Goal: Task Accomplishment & Management: Complete application form

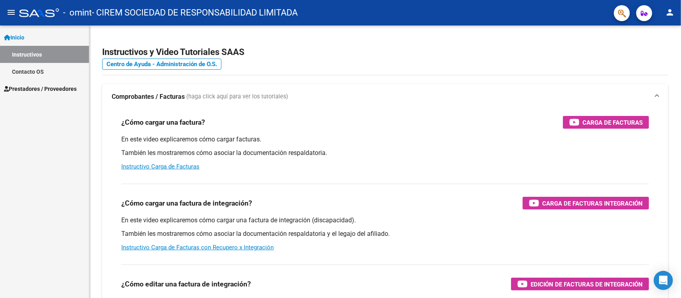
click at [56, 87] on span "Prestadores / Proveedores" at bounding box center [40, 89] width 73 height 9
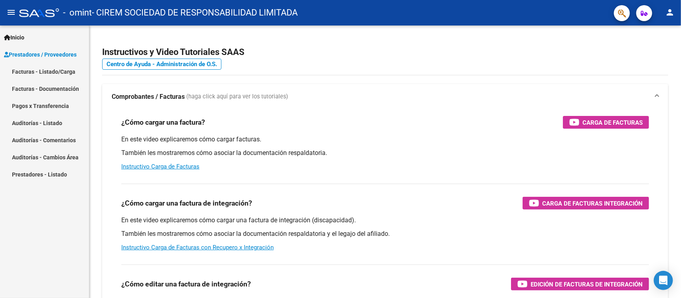
click at [67, 71] on link "Facturas - Listado/Carga" at bounding box center [44, 71] width 89 height 17
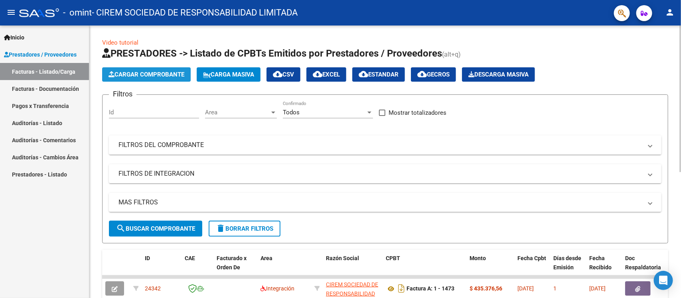
click at [163, 74] on span "Cargar Comprobante" at bounding box center [146, 74] width 76 height 7
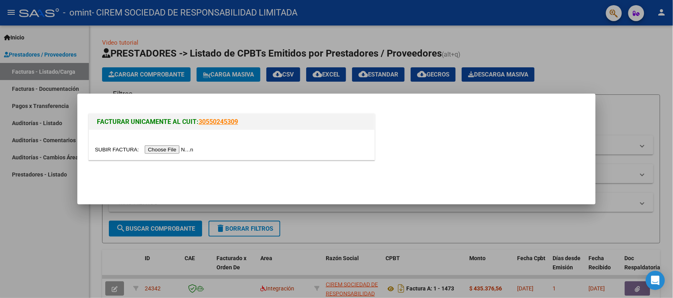
click at [169, 148] on input "file" at bounding box center [145, 150] width 101 height 8
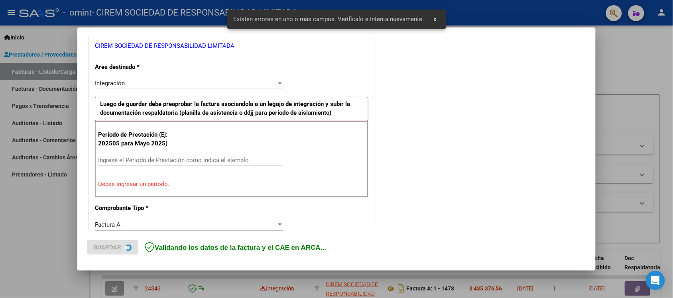
scroll to position [166, 0]
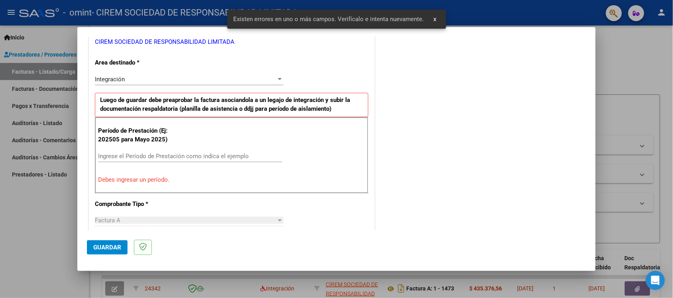
click at [183, 156] on input "Ingrese el Período de Prestación como indica el ejemplo" at bounding box center [190, 156] width 184 height 7
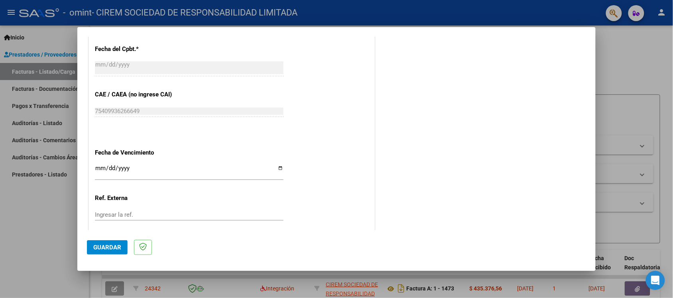
scroll to position [465, 0]
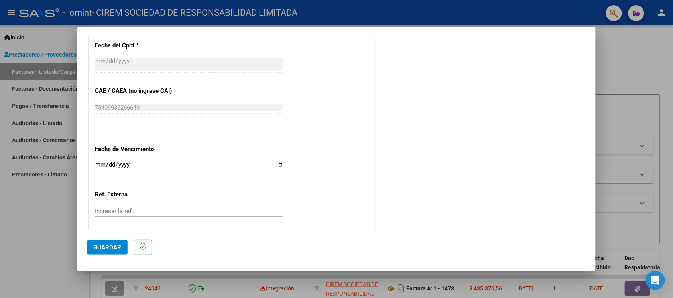
type input "202509"
click at [278, 166] on input "Ingresar la fecha" at bounding box center [189, 167] width 189 height 13
type input "[DATE]"
click at [107, 245] on span "Guardar" at bounding box center [107, 247] width 28 height 7
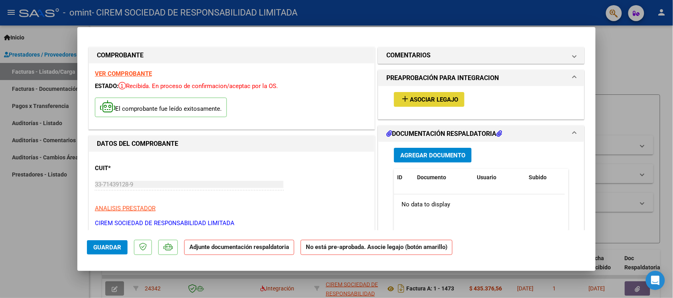
click at [433, 98] on span "Asociar Legajo" at bounding box center [434, 99] width 48 height 7
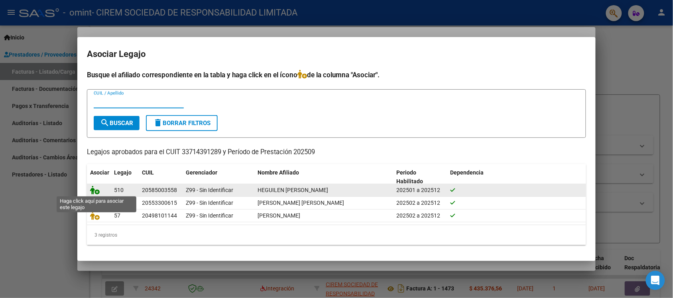
click at [94, 189] on icon at bounding box center [95, 190] width 10 height 9
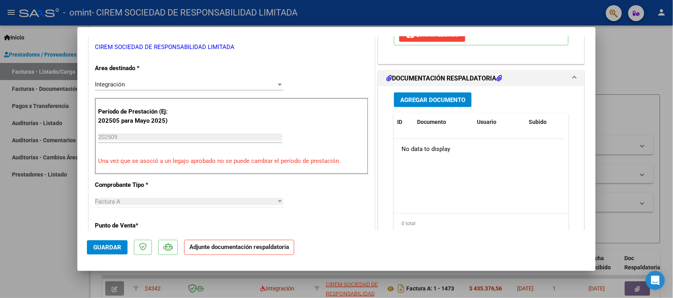
scroll to position [199, 0]
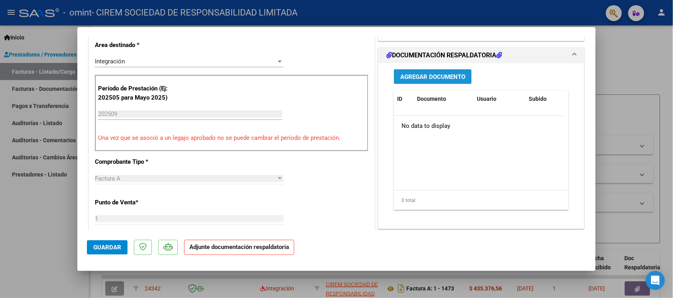
click at [439, 78] on span "Agregar Documento" at bounding box center [432, 76] width 65 height 7
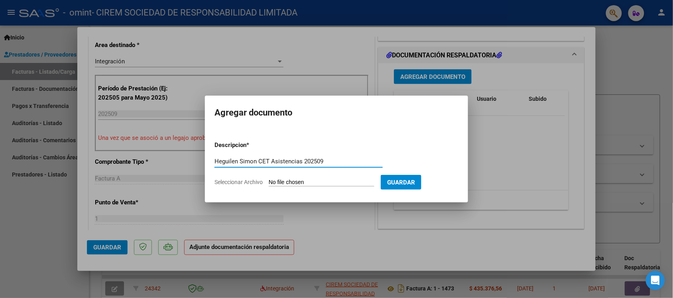
type input "Heguilen Simon CET Asistencias 202509"
click at [244, 183] on span "Seleccionar Archivo" at bounding box center [238, 182] width 48 height 6
click at [269, 183] on input "Seleccionar Archivo" at bounding box center [322, 183] width 106 height 8
type input "C:\fakepath\Heguilen Simón - CET - Asistencia - 2025 - 09.pdf"
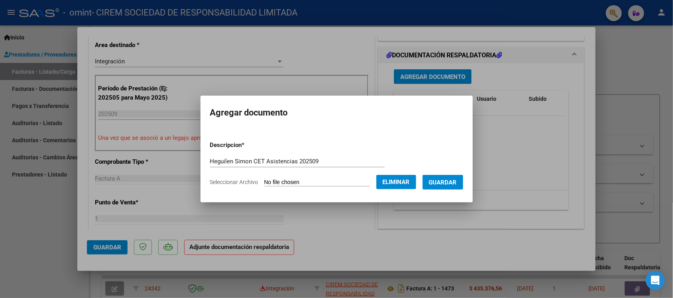
click at [453, 181] on span "Guardar" at bounding box center [443, 182] width 28 height 7
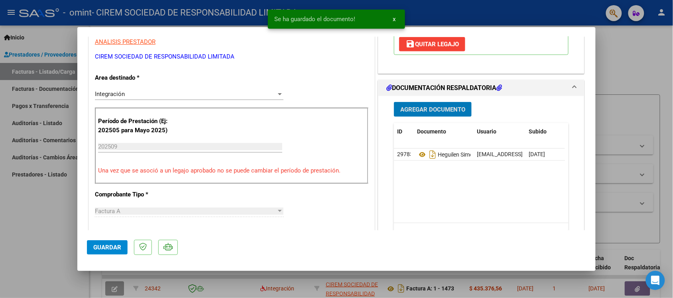
scroll to position [150, 0]
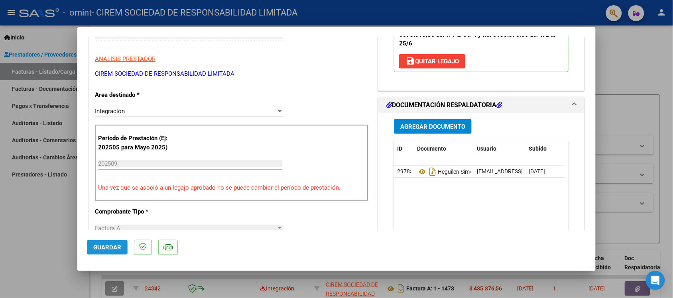
click at [115, 249] on span "Guardar" at bounding box center [107, 247] width 28 height 7
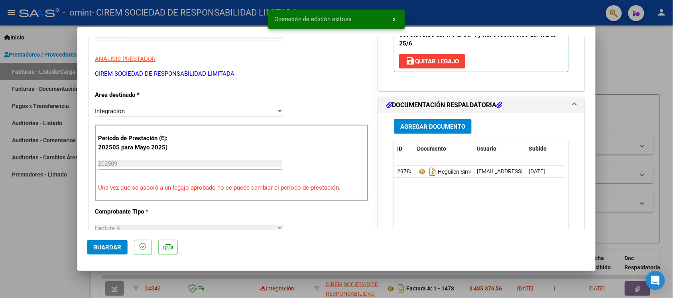
click at [627, 54] on div at bounding box center [336, 149] width 673 height 298
type input "$ 0,00"
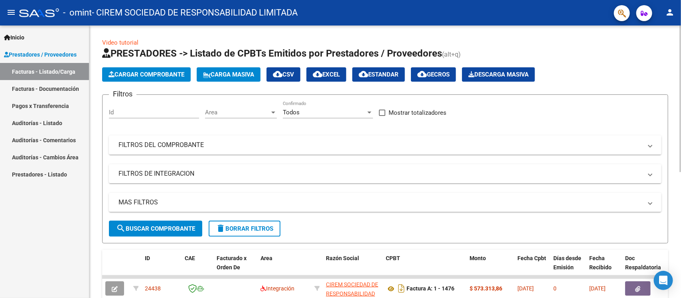
click at [166, 76] on span "Cargar Comprobante" at bounding box center [146, 74] width 76 height 7
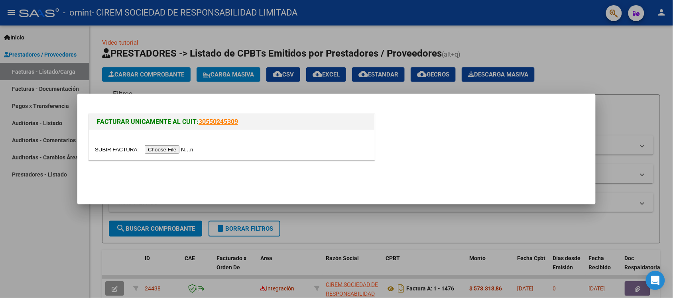
click at [180, 150] on input "file" at bounding box center [145, 150] width 101 height 8
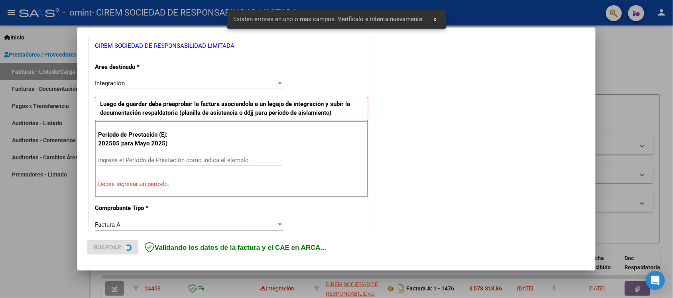
scroll to position [166, 0]
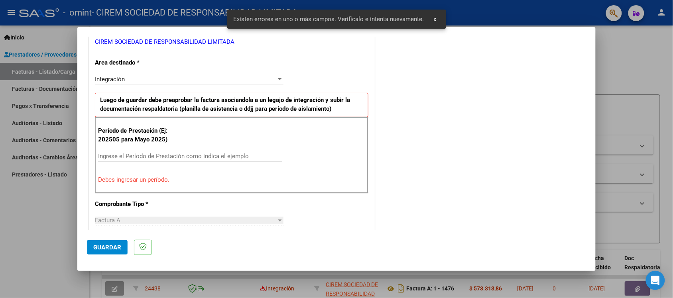
click at [161, 156] on input "Ingrese el Período de Prestación como indica el ejemplo" at bounding box center [190, 156] width 184 height 7
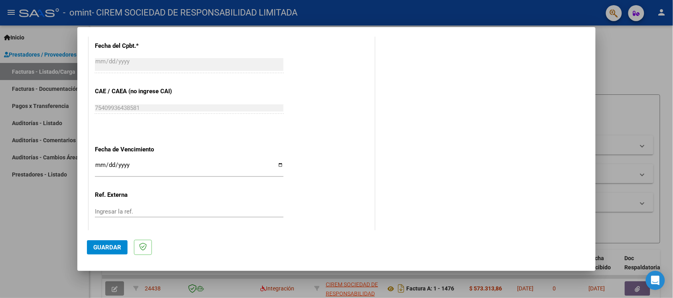
scroll to position [465, 0]
type input "202509"
click at [278, 165] on input "Ingresar la fecha" at bounding box center [189, 167] width 189 height 13
type input "[DATE]"
drag, startPoint x: 113, startPoint y: 247, endPoint x: 119, endPoint y: 247, distance: 6.0
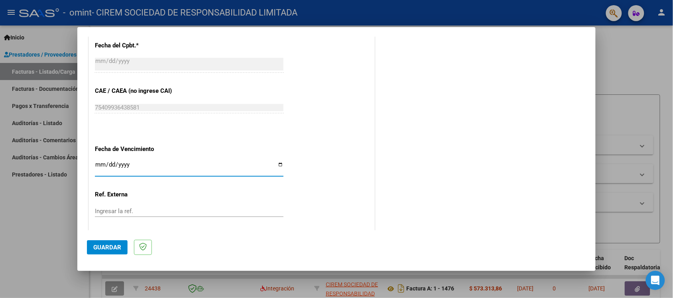
click at [114, 247] on span "Guardar" at bounding box center [107, 247] width 28 height 7
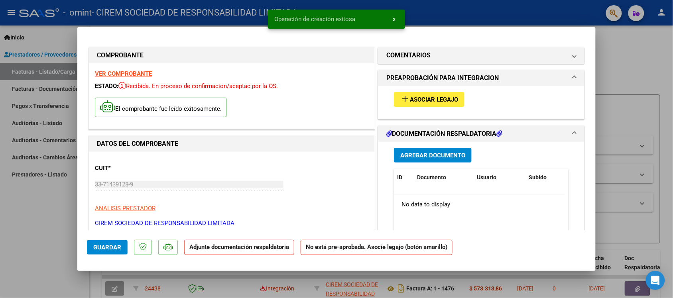
click at [433, 96] on span "Asociar Legajo" at bounding box center [434, 99] width 48 height 7
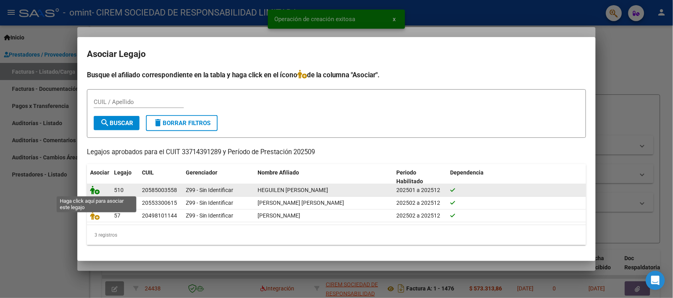
click at [96, 191] on icon at bounding box center [95, 190] width 10 height 9
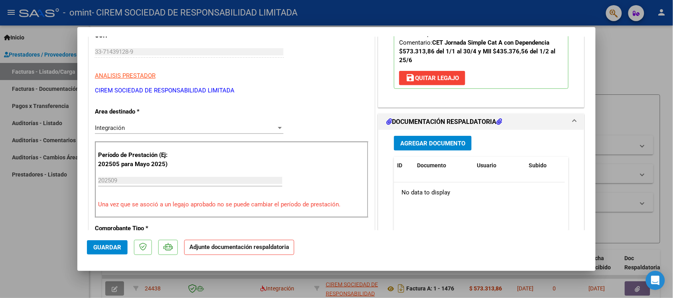
scroll to position [171, 0]
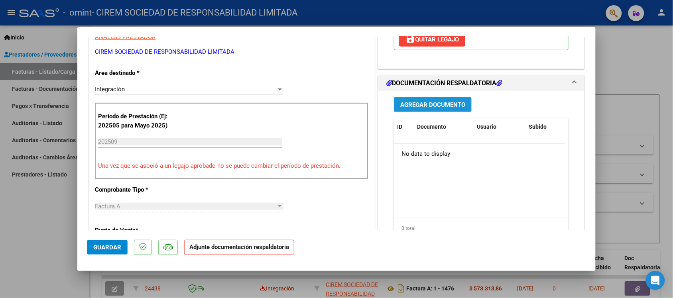
click at [441, 106] on span "Agregar Documento" at bounding box center [432, 104] width 65 height 7
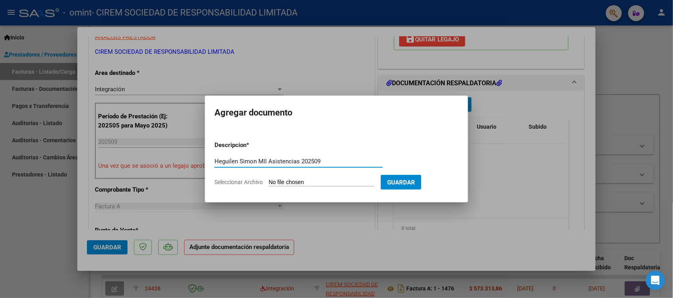
type input "Heguilen Simon MII Asistencias 202509"
click at [244, 183] on span "Seleccionar Archivo" at bounding box center [238, 182] width 48 height 6
click at [269, 183] on input "Seleccionar Archivo" at bounding box center [322, 183] width 106 height 8
type input "C:\fakepath\Heguilen Simón - MII - Asistencia - 2025 - 09.pdf"
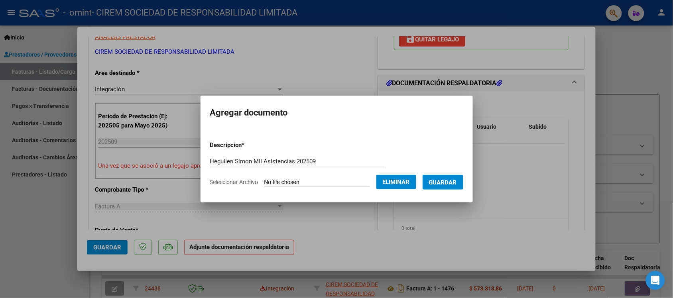
click at [449, 179] on span "Guardar" at bounding box center [443, 182] width 28 height 7
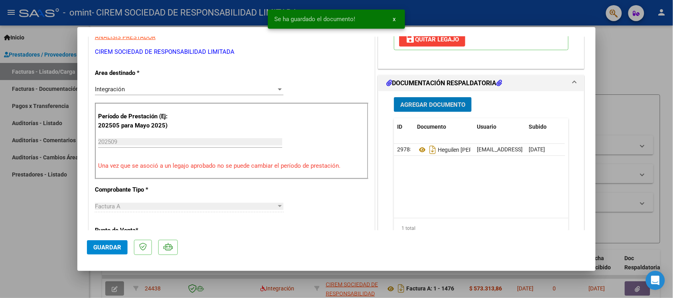
click at [108, 248] on span "Guardar" at bounding box center [107, 247] width 28 height 7
click at [616, 47] on div at bounding box center [336, 149] width 673 height 298
type input "$ 0,00"
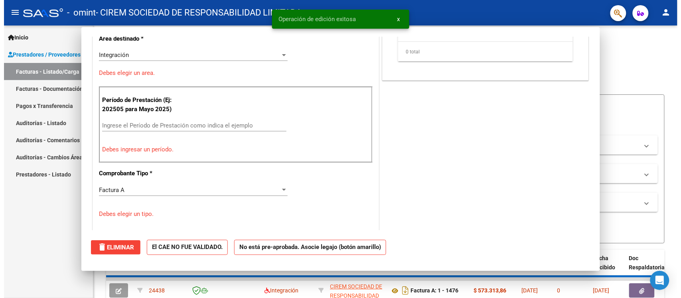
scroll to position [137, 0]
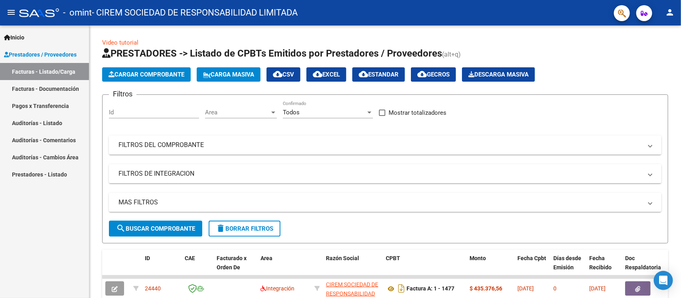
click at [398, 20] on div "- omint - CIREM SOCIEDAD DE RESPONSABILIDAD LIMITADA" at bounding box center [313, 13] width 588 height 18
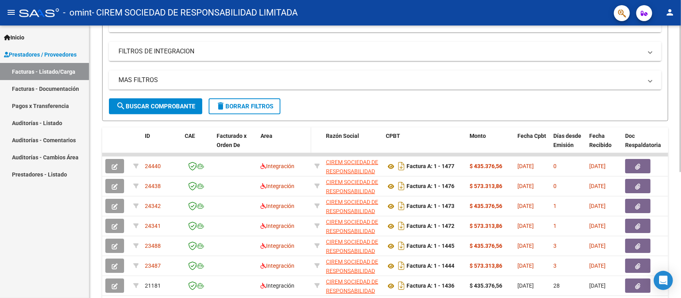
scroll to position [150, 0]
